Goal: Task Accomplishment & Management: Complete application form

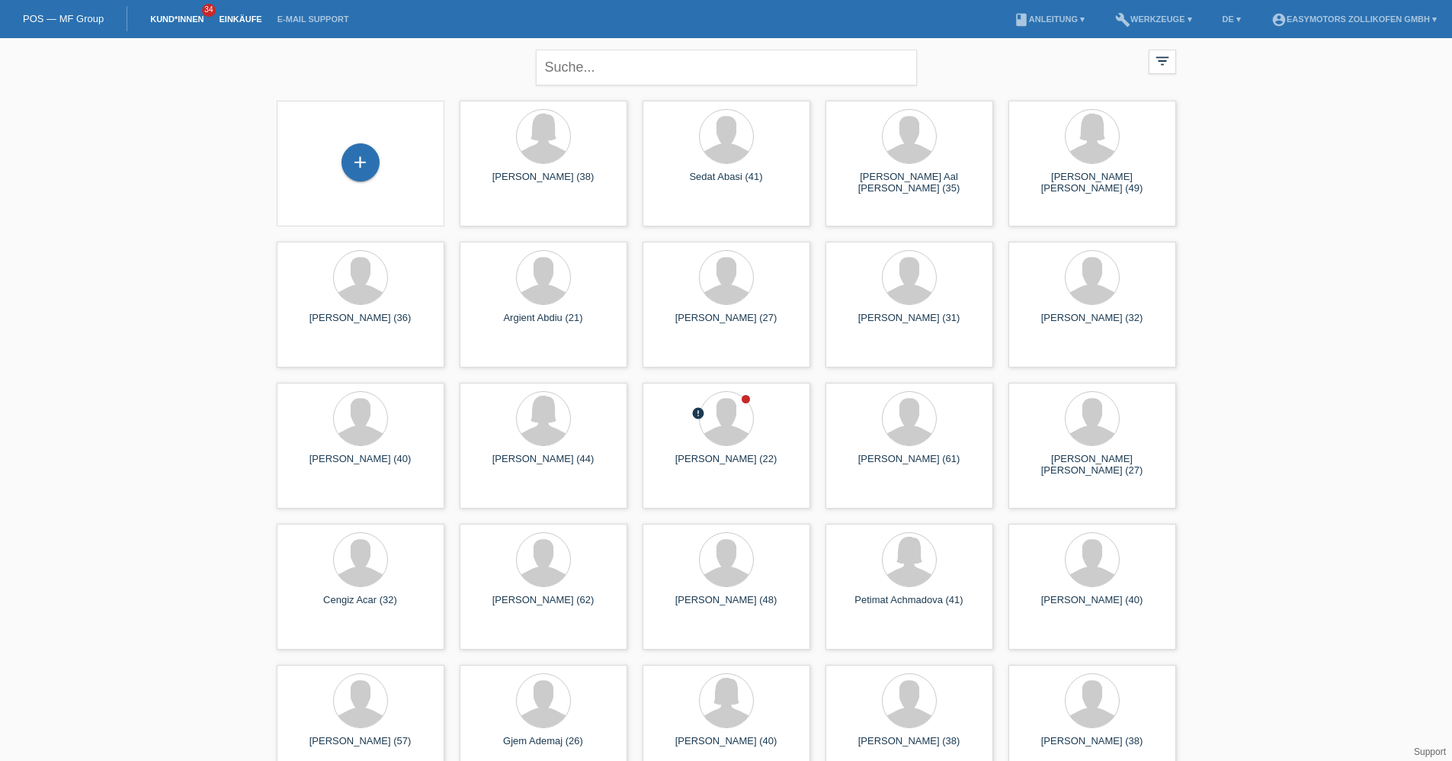
click at [236, 16] on link "Einkäufe" at bounding box center [240, 18] width 58 height 9
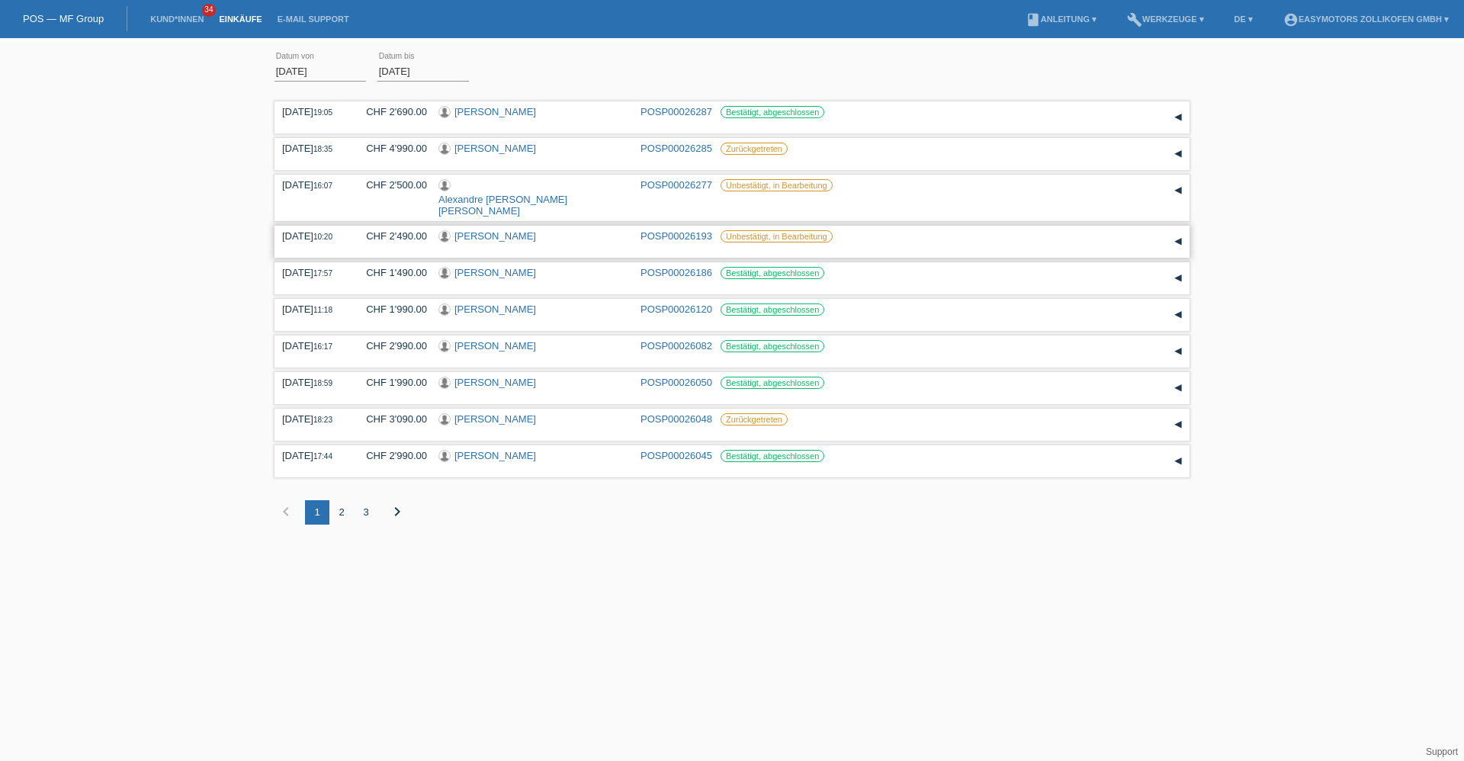
click at [473, 230] on link "[PERSON_NAME]" at bounding box center [495, 235] width 82 height 11
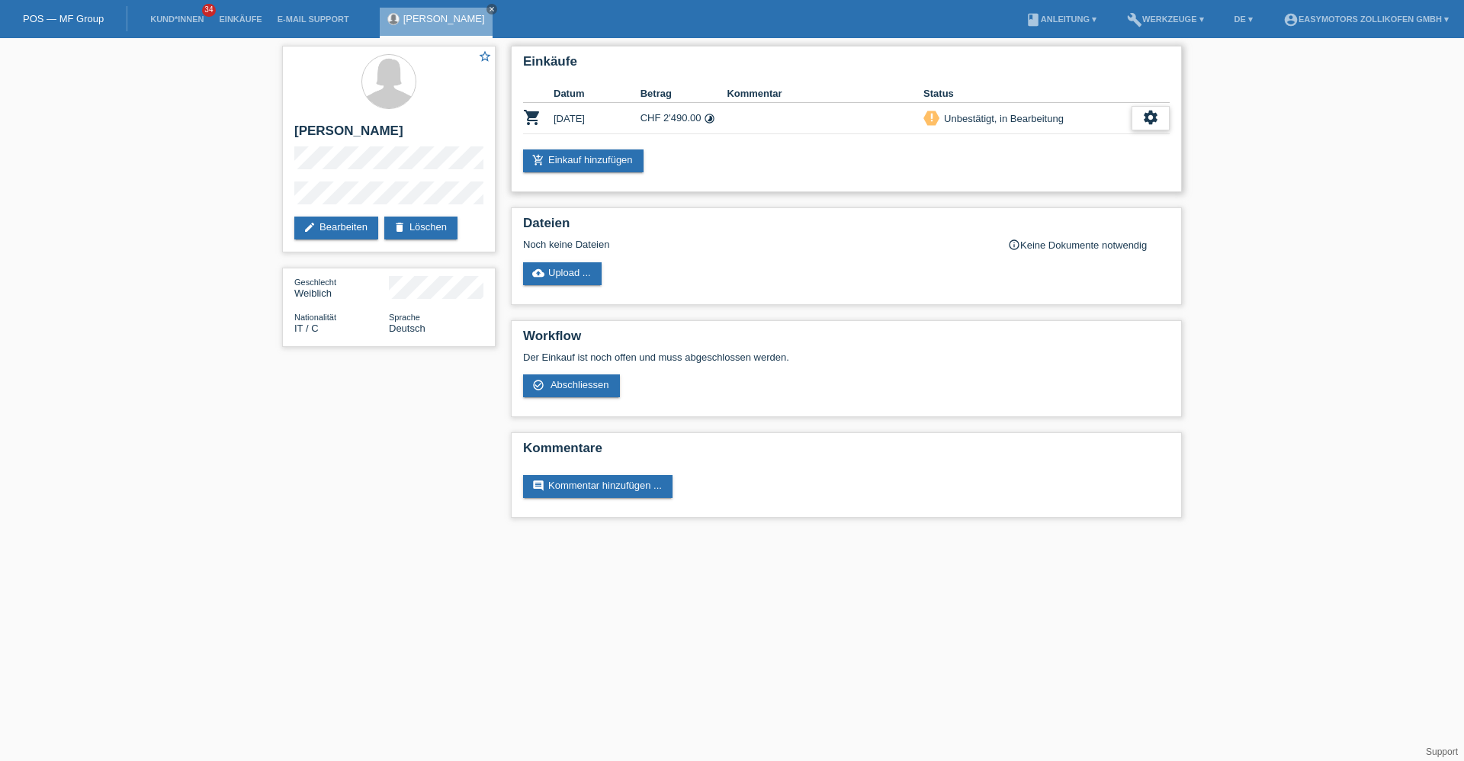
click at [1143, 121] on icon "settings" at bounding box center [1150, 117] width 17 height 17
click at [1144, 124] on icon "settings" at bounding box center [1150, 117] width 17 height 17
click at [1062, 147] on div "fullscreen Anzeigen" at bounding box center [1095, 142] width 245 height 23
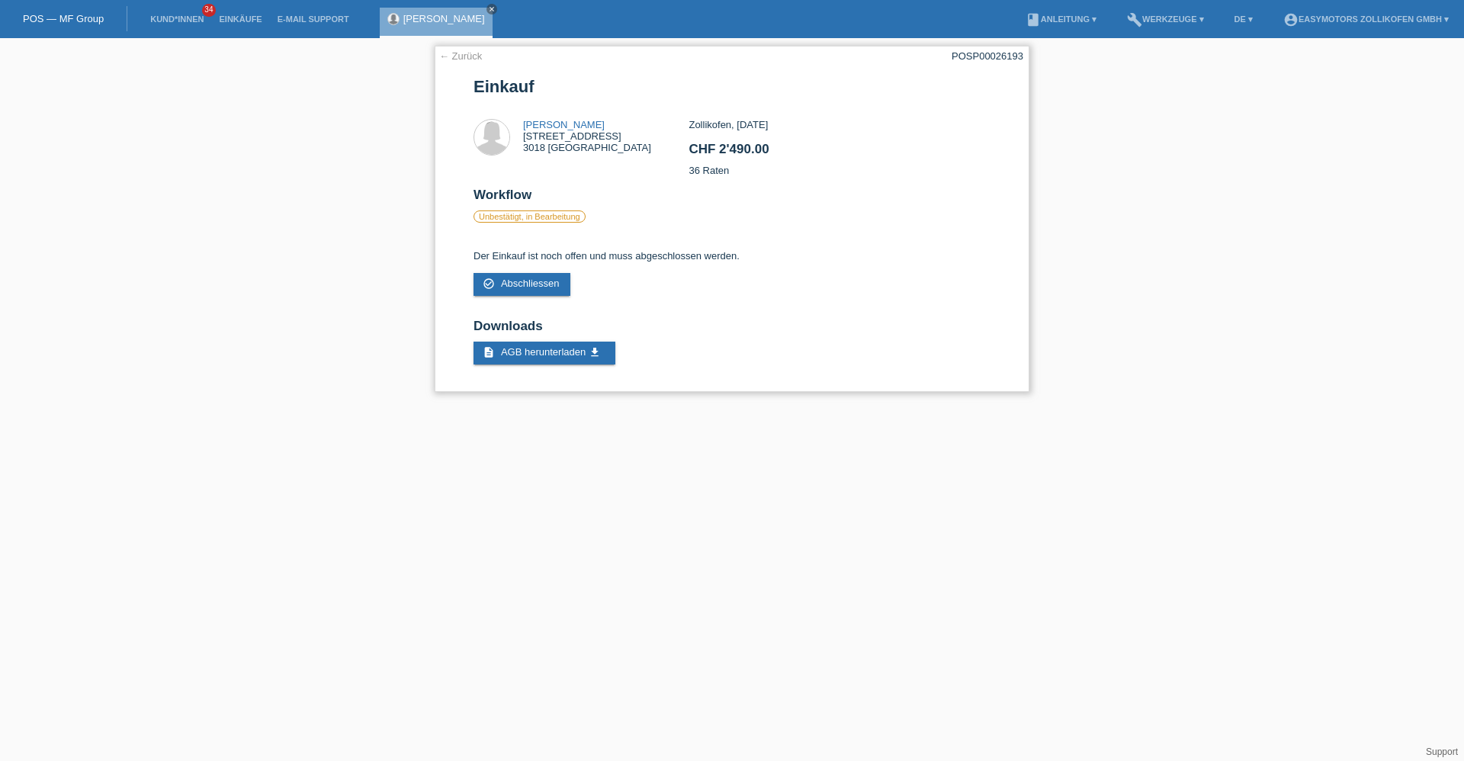
click at [469, 56] on link "← Zurück" at bounding box center [460, 55] width 43 height 11
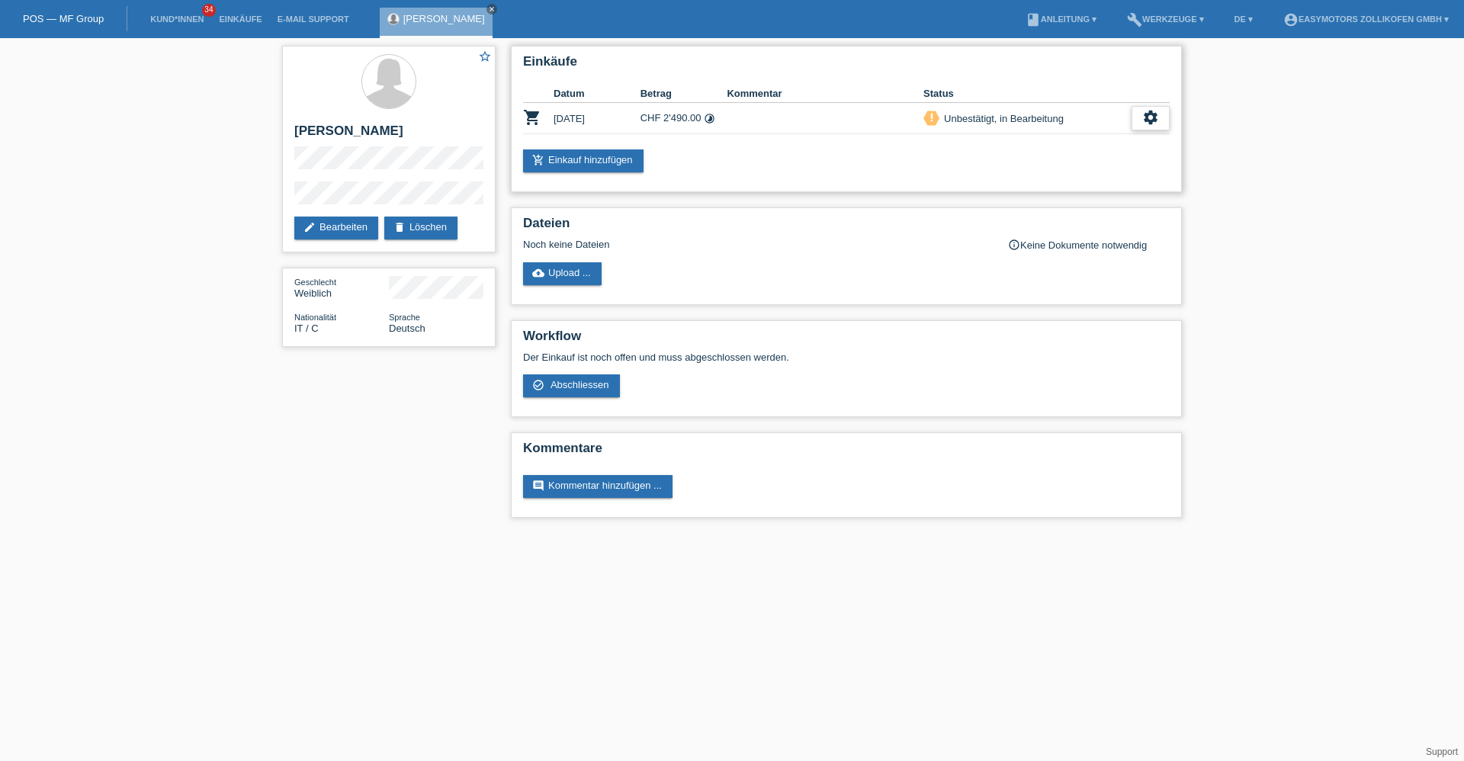
click at [1147, 119] on icon "settings" at bounding box center [1150, 117] width 17 height 17
click at [1109, 142] on div "fullscreen Anzeigen" at bounding box center [1095, 142] width 245 height 23
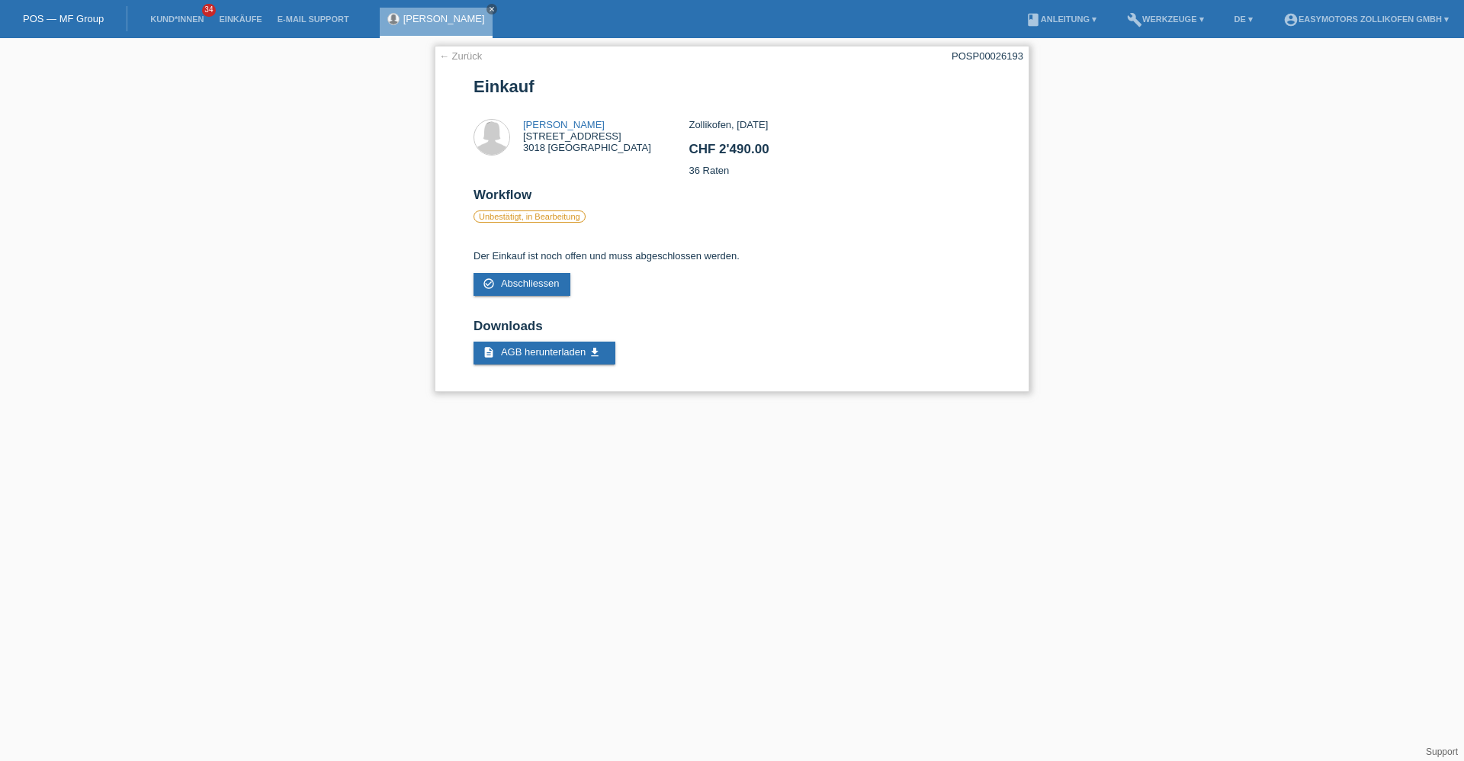
click at [468, 56] on link "← Zurück" at bounding box center [460, 55] width 43 height 11
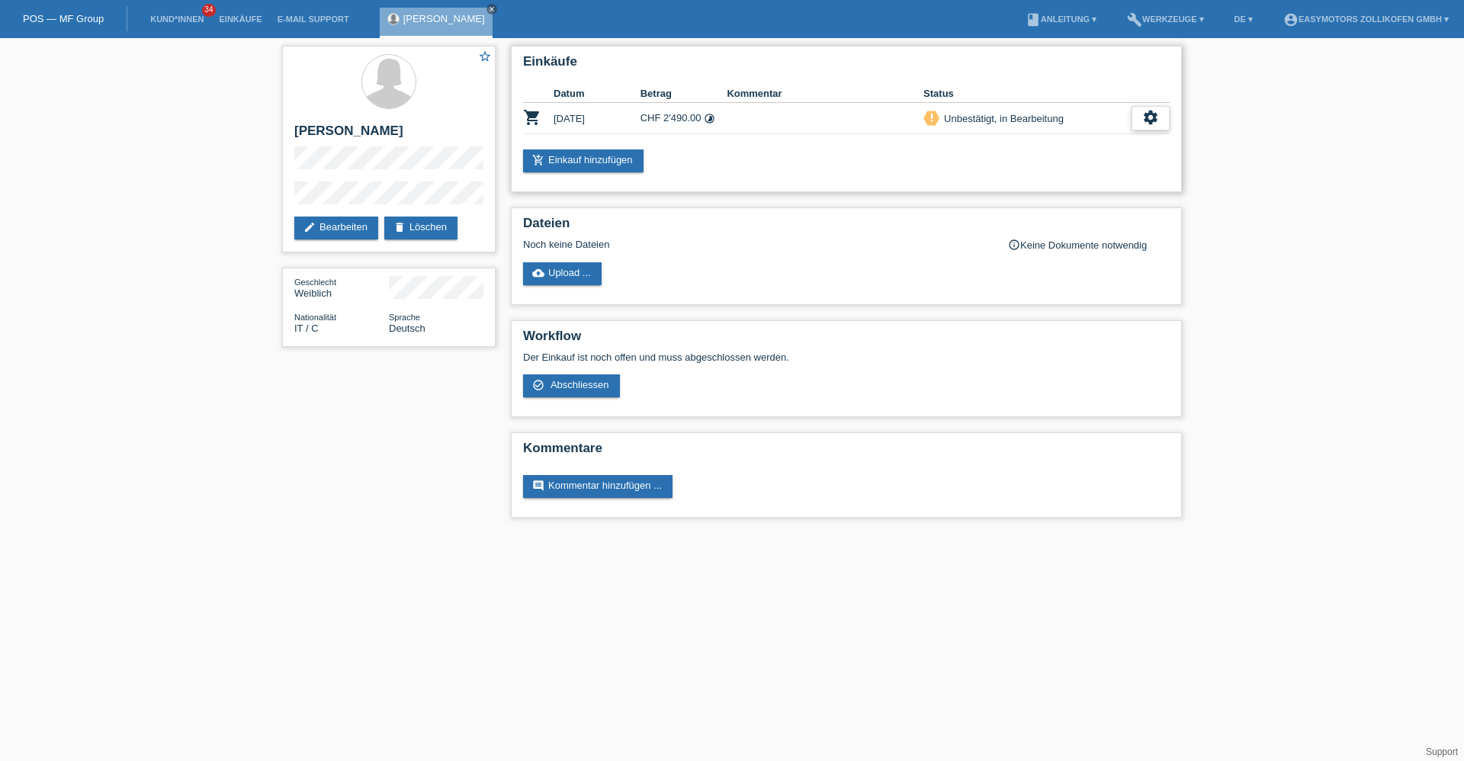
click at [1136, 119] on div "settings" at bounding box center [1150, 118] width 38 height 24
click at [1052, 181] on span "Abschliessen" at bounding box center [1027, 187] width 63 height 18
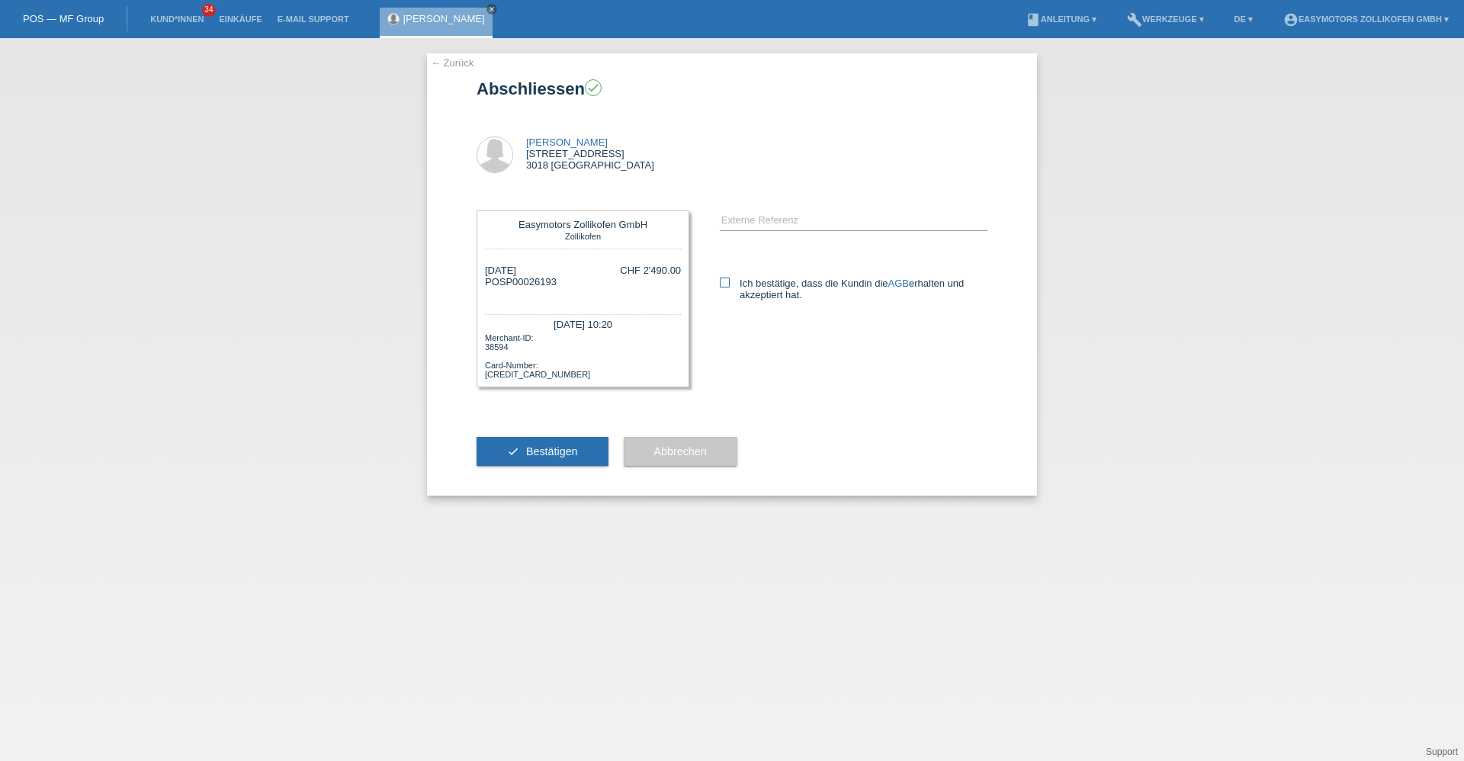
click at [797, 282] on label "Ich bestätige, dass die Kundin die AGB erhalten und akzeptiert hat." at bounding box center [854, 288] width 268 height 23
click at [730, 282] on input "Ich bestätige, dass die Kundin die AGB erhalten und akzeptiert hat." at bounding box center [725, 282] width 10 height 10
checkbox input "true"
click at [582, 441] on button "check Bestätigen" at bounding box center [542, 451] width 132 height 29
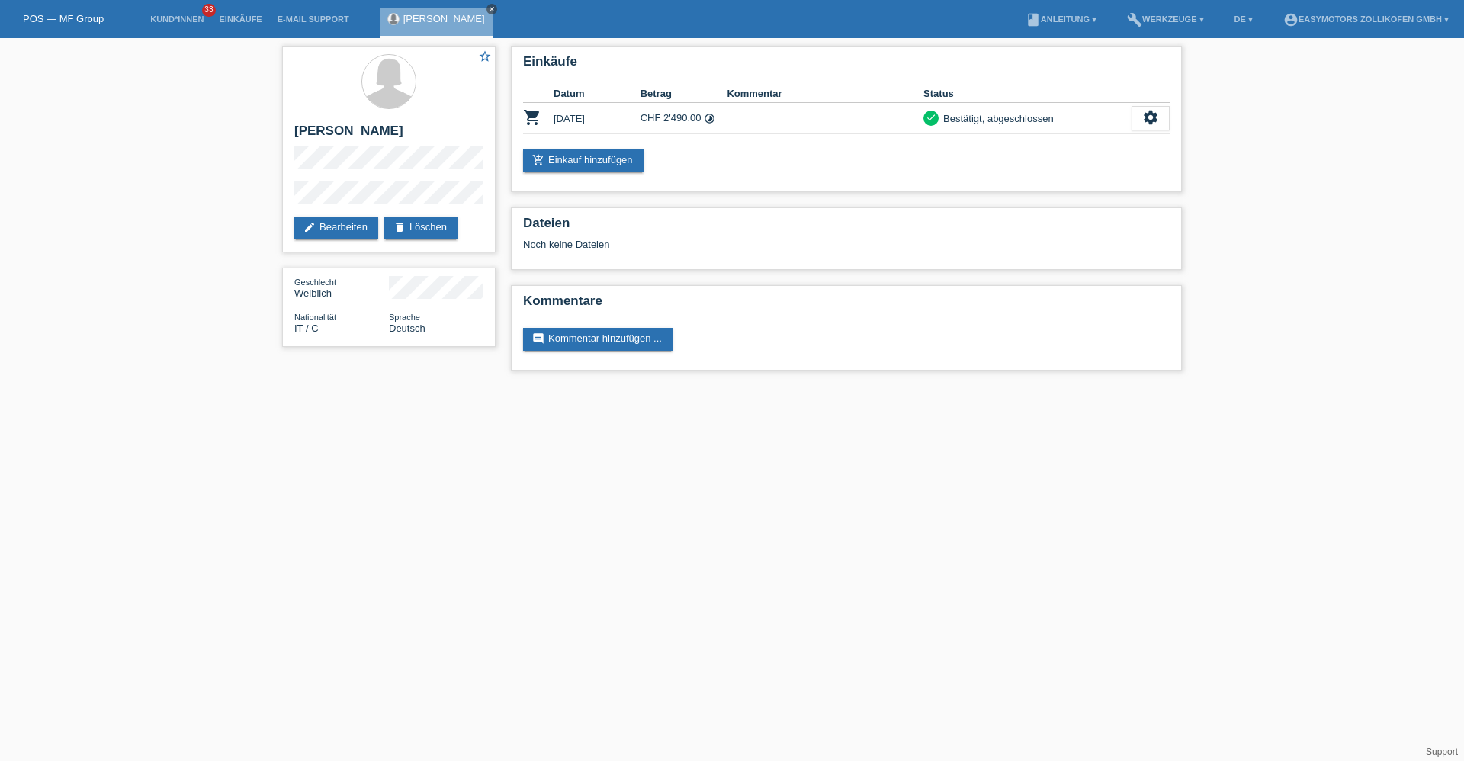
click at [488, 10] on icon "close" at bounding box center [492, 9] width 8 height 8
click at [233, 18] on link "Einkäufe" at bounding box center [240, 18] width 58 height 9
